Goal: Check status: Check status

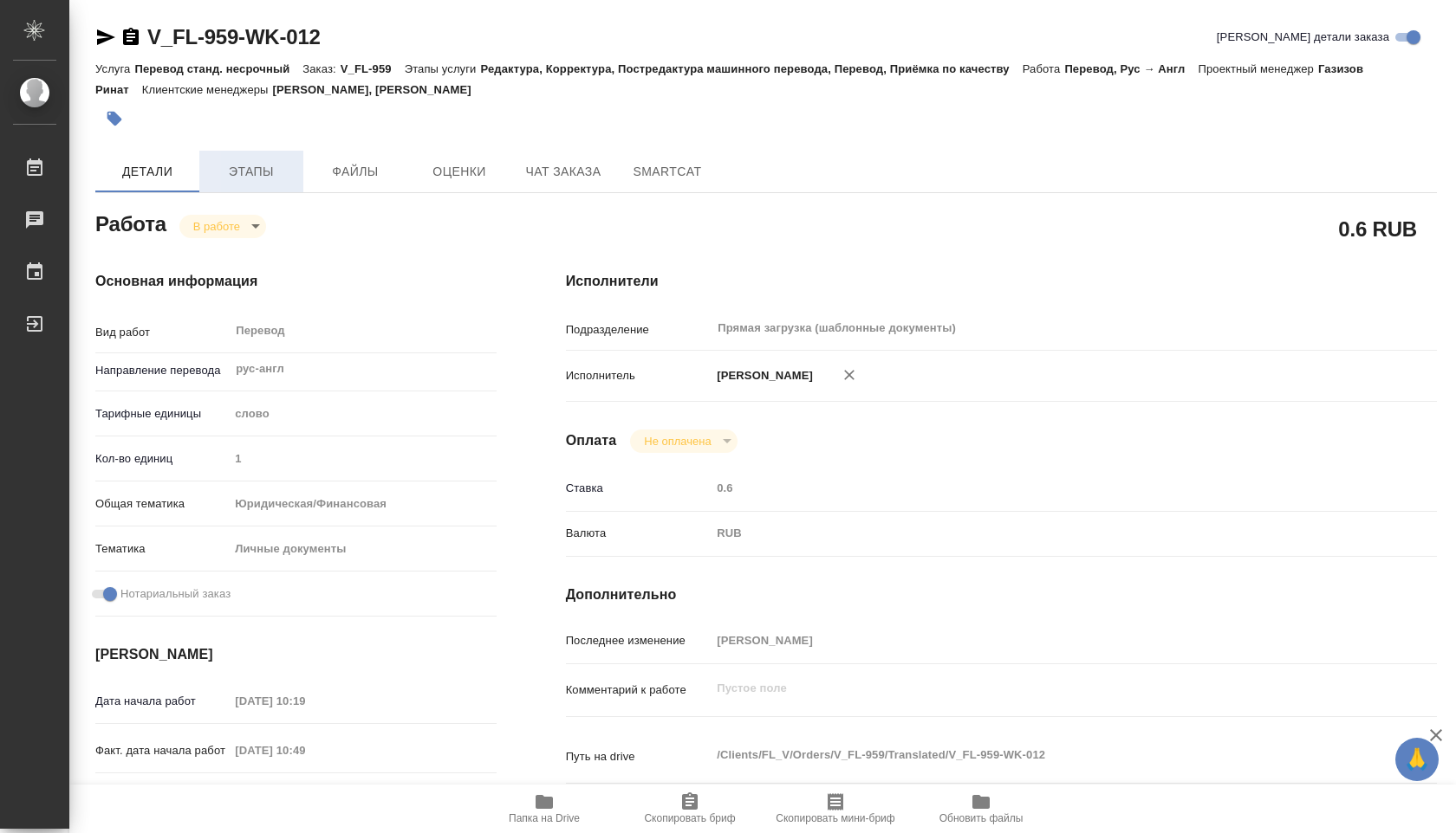
click at [243, 154] on button "Этапы" at bounding box center [251, 172] width 104 height 42
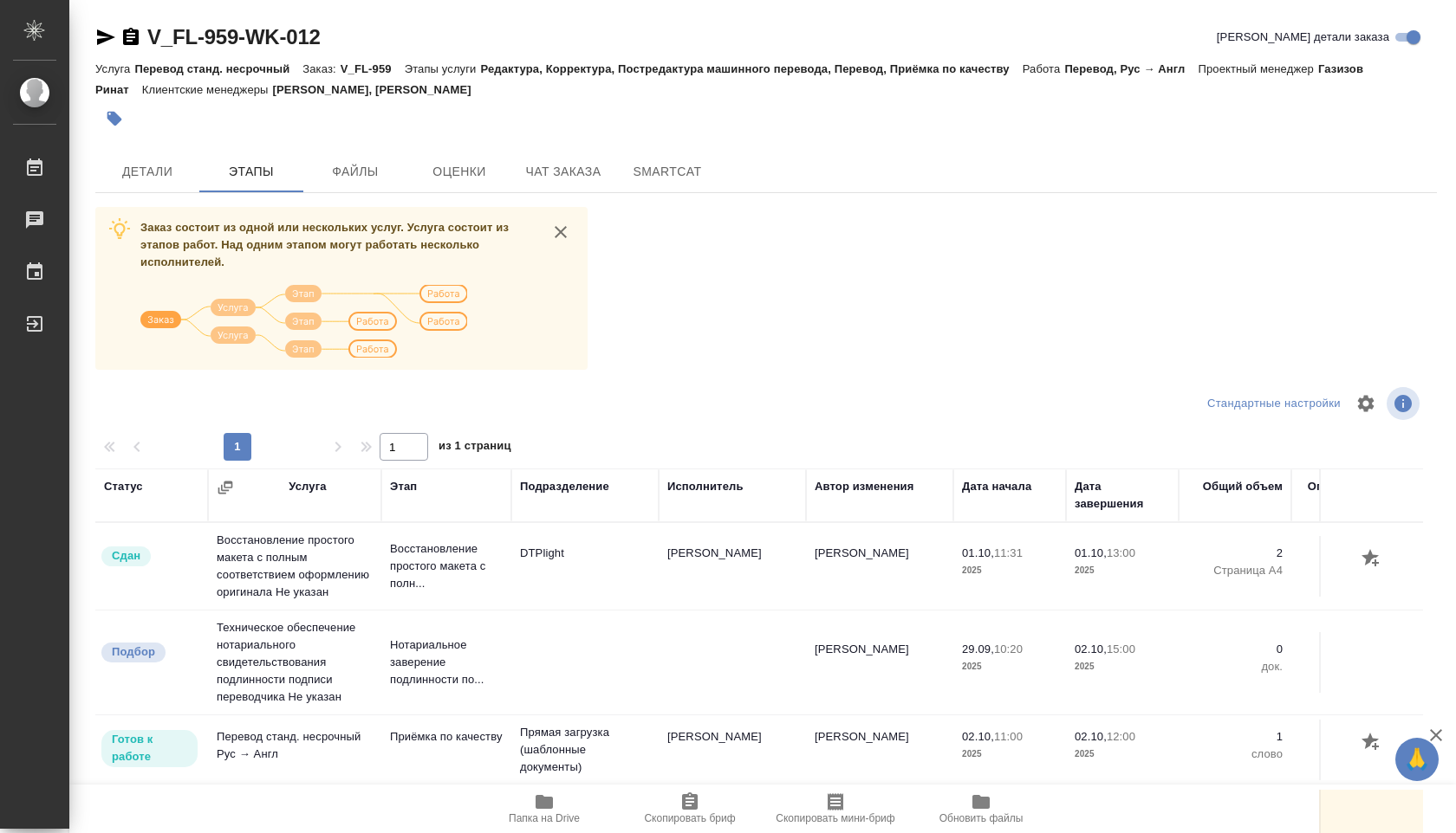
scroll to position [69, 0]
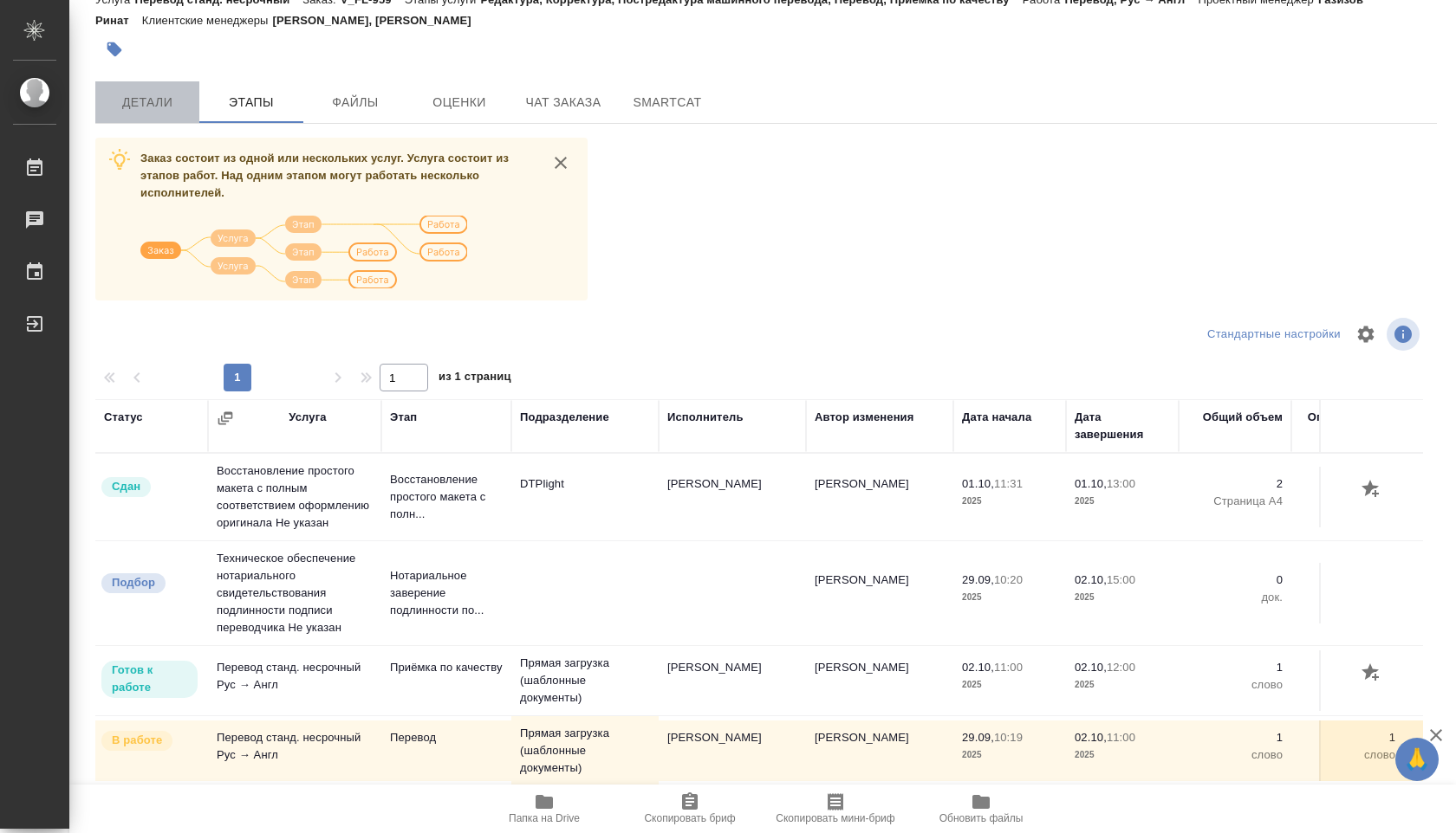
click at [149, 100] on span "Детали" at bounding box center [147, 103] width 84 height 22
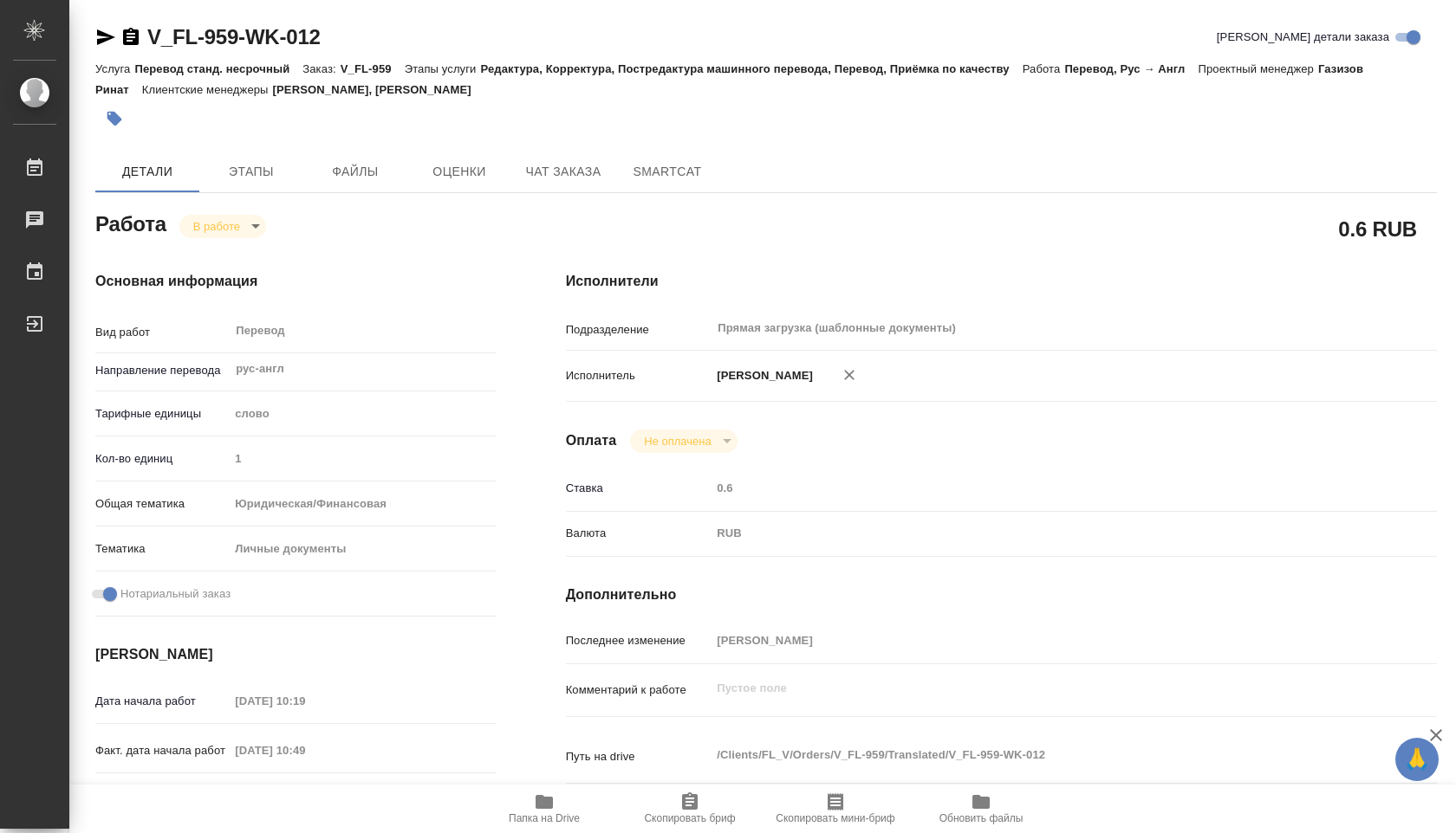
type textarea "x"
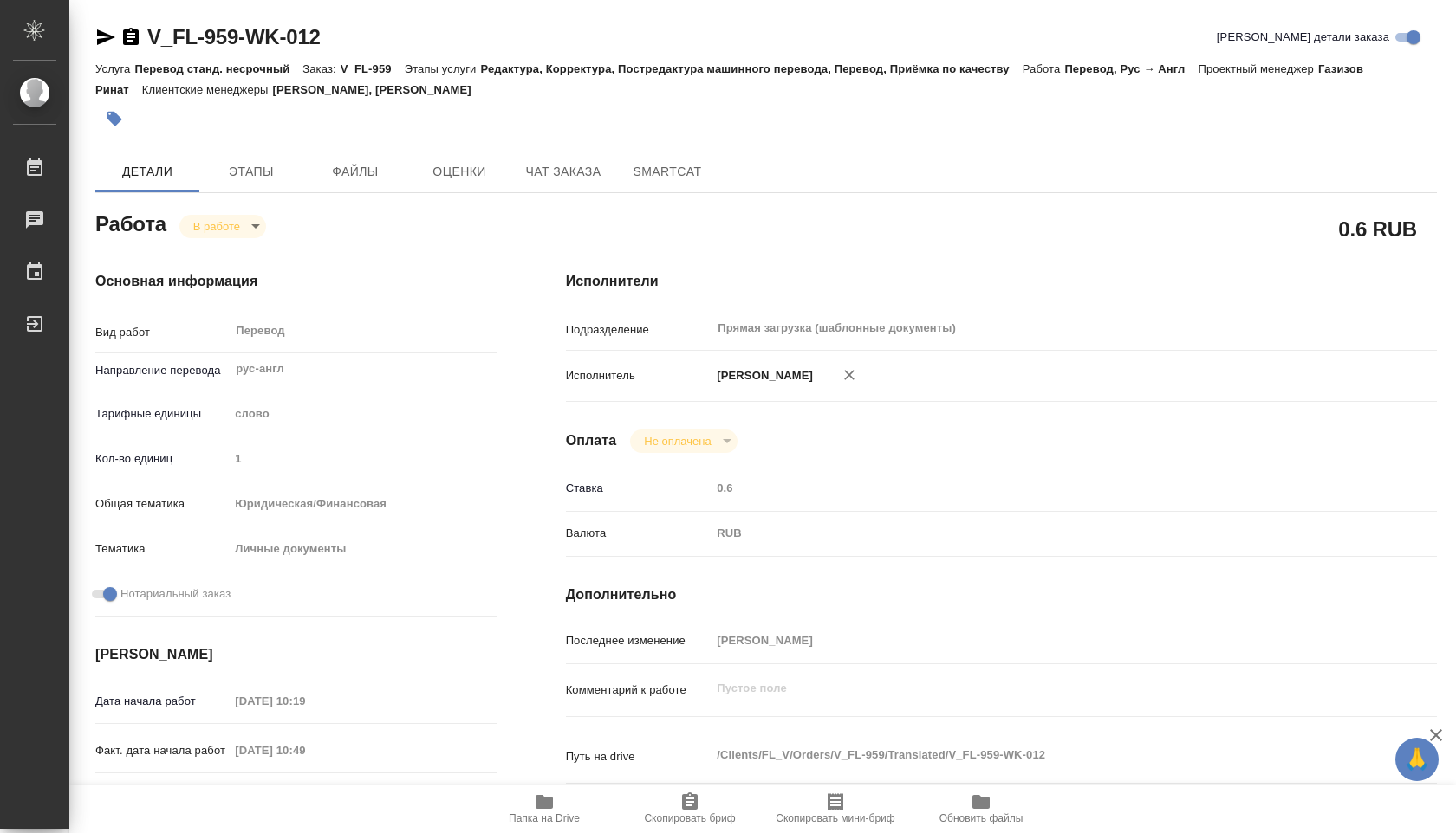
type textarea "x"
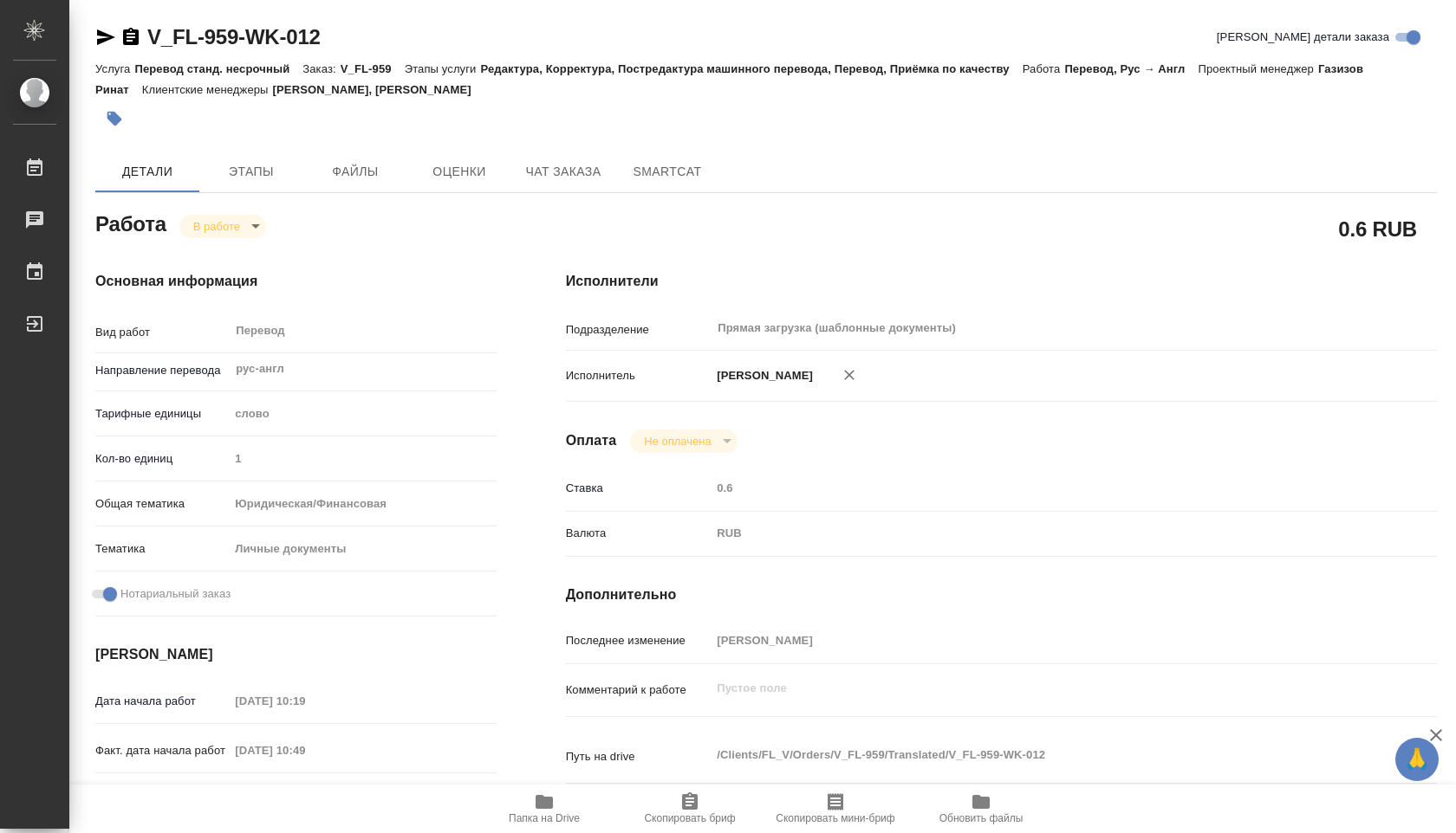
type textarea "x"
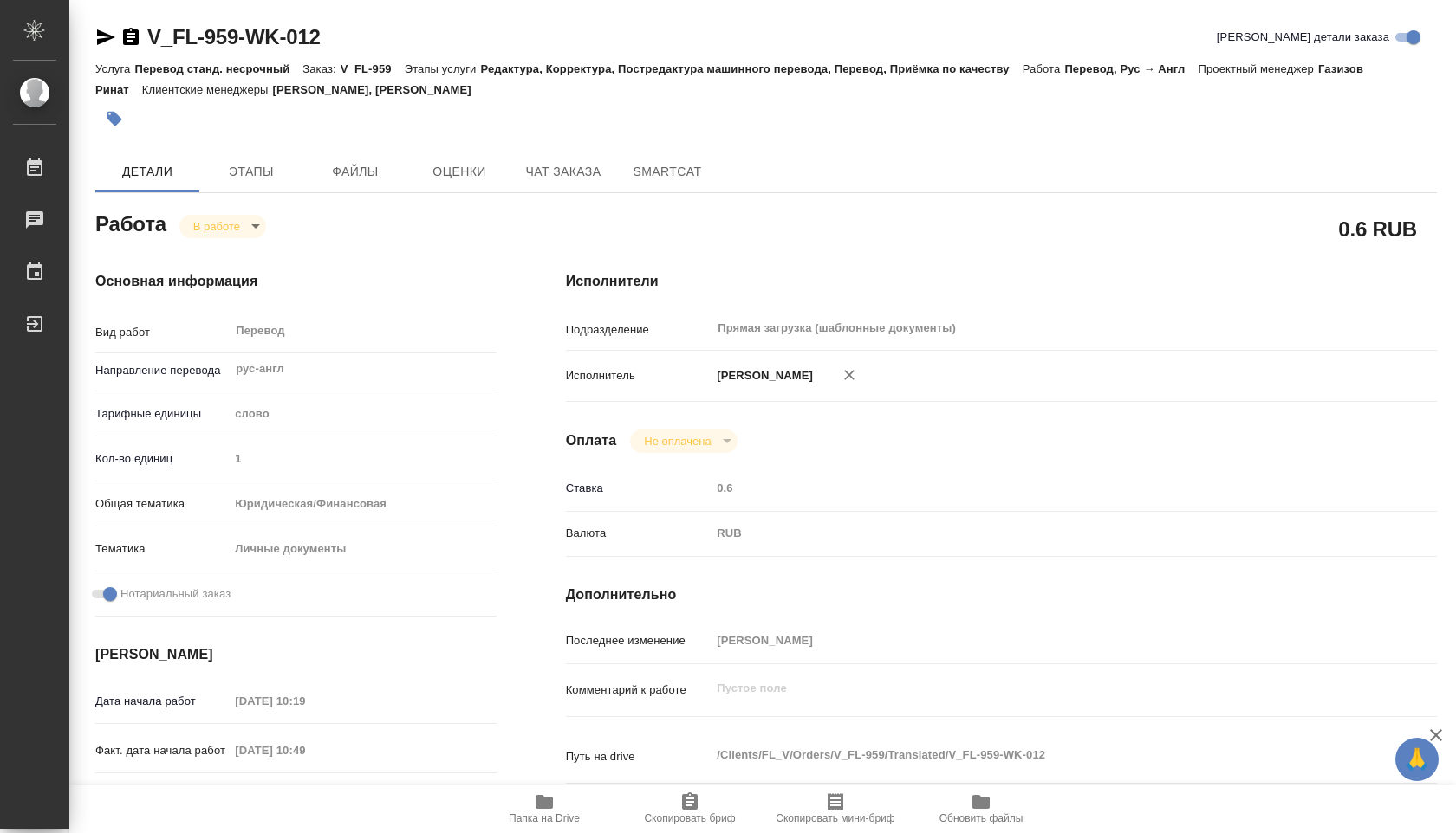
click at [560, 822] on span "Папка на Drive" at bounding box center [544, 818] width 71 height 12
type textarea "x"
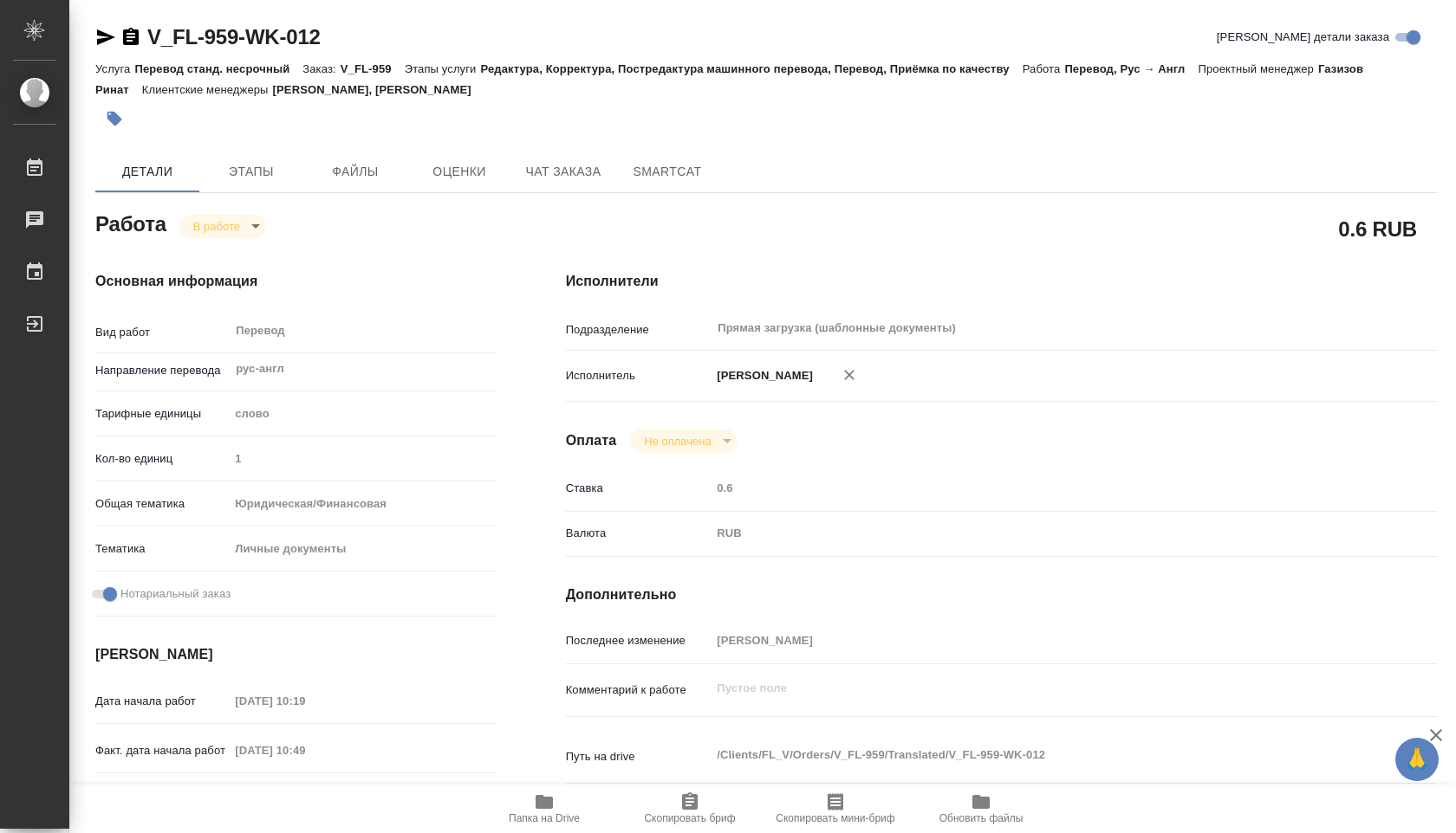
type textarea "x"
drag, startPoint x: 343, startPoint y: 67, endPoint x: 393, endPoint y: 73, distance: 50.4
click at [393, 73] on div "Услуга Перевод станд. несрочный Заказ: V_FL-959 Этапы услуги Редактура, Коррект…" at bounding box center [766, 79] width 1342 height 42
copy p "V_FL-959"
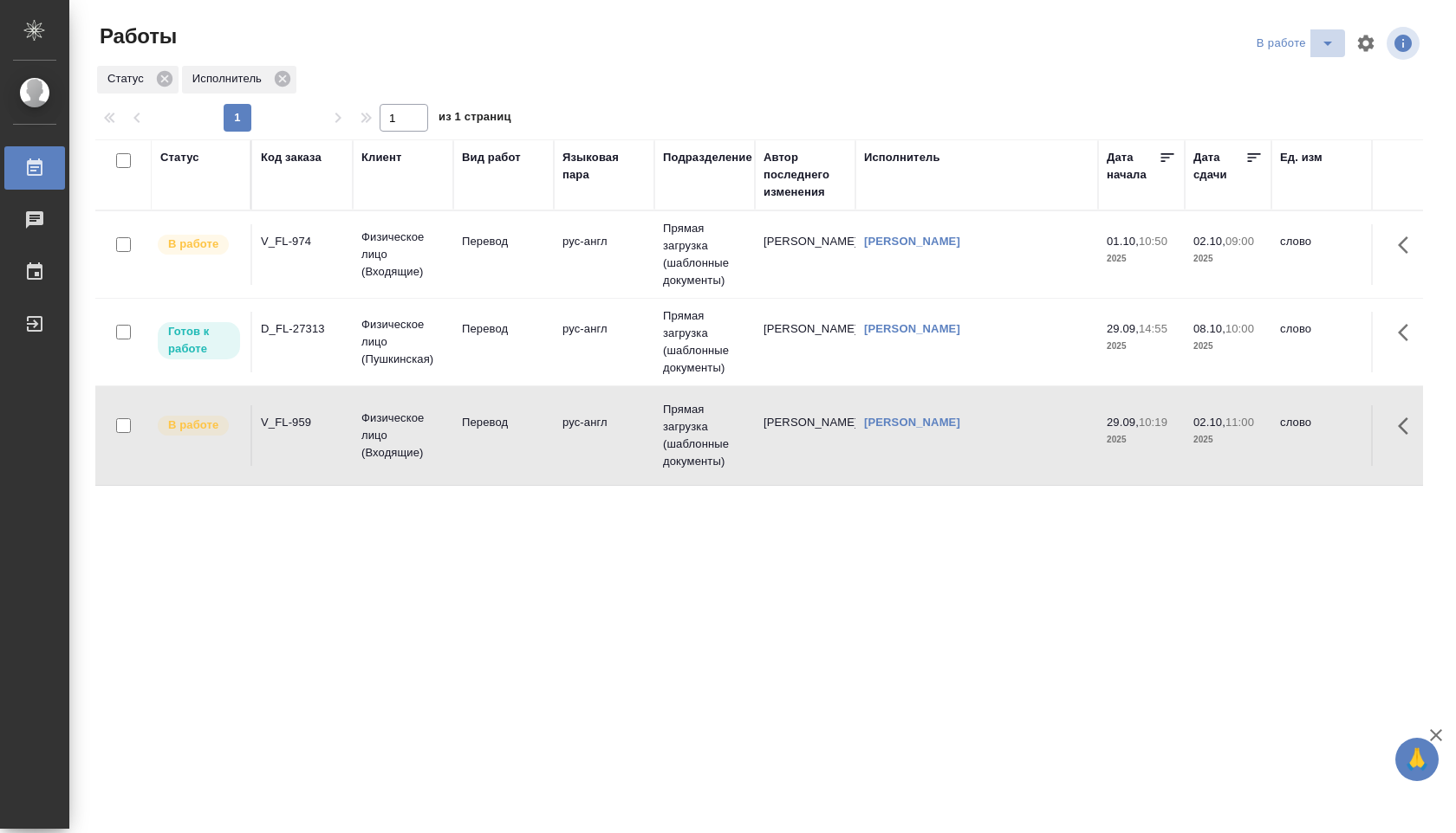
click at [1323, 36] on icon "split button" at bounding box center [1327, 43] width 21 height 21
click at [1274, 78] on li "Стандартные настройки" at bounding box center [1297, 78] width 166 height 28
